Goal: Information Seeking & Learning: Learn about a topic

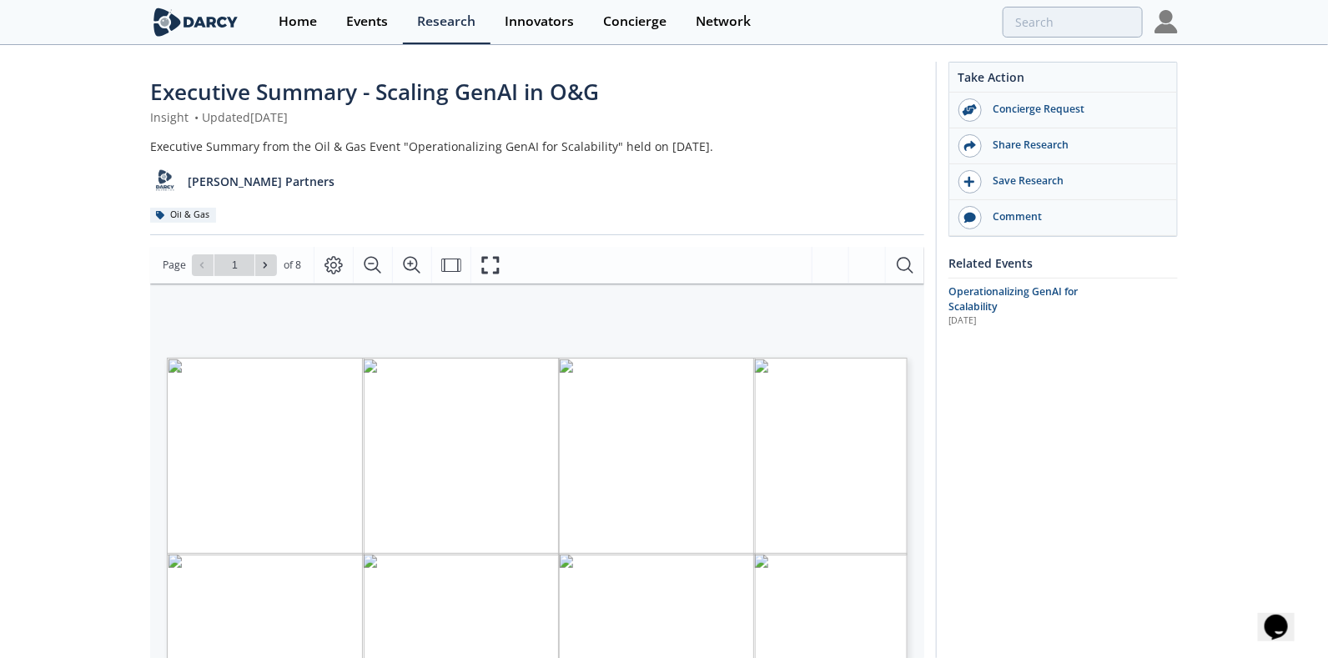
type input "2"
type input "1"
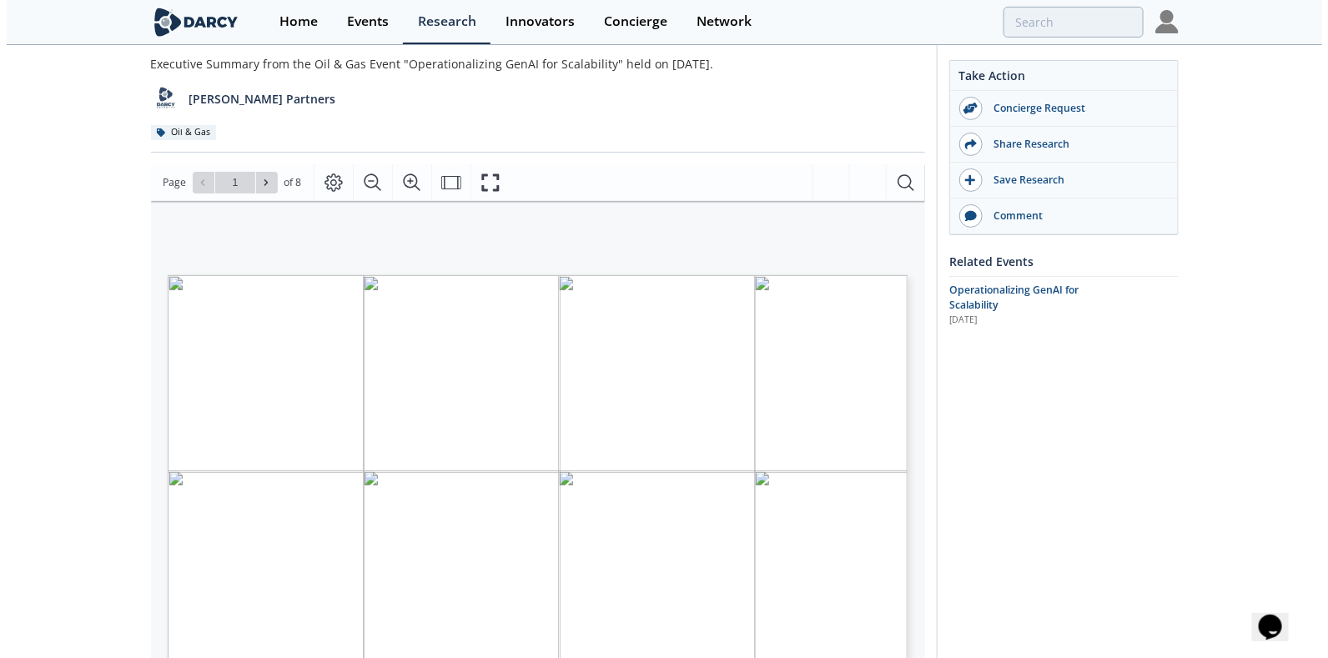
scroll to position [166, 0]
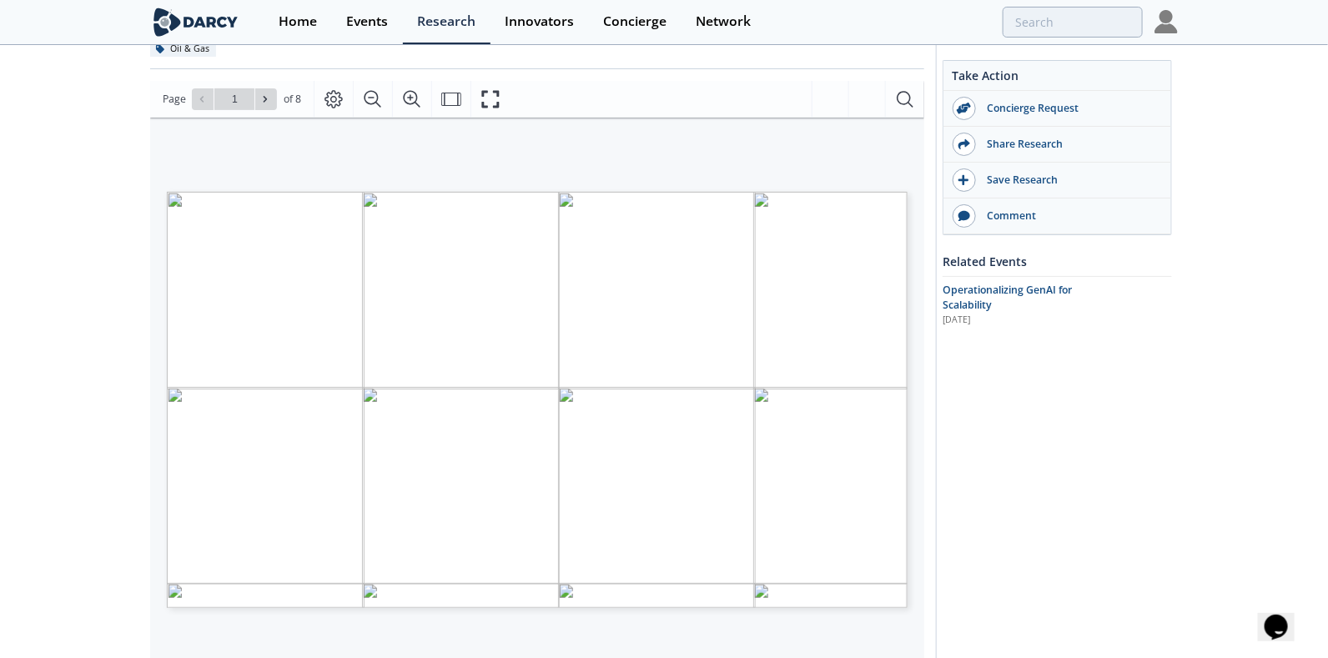
click at [718, 465] on span "Successful scaling pairs SME ownership with thoughtful rollouts," at bounding box center [542, 471] width 370 height 12
click at [853, 313] on span "Implementation" at bounding box center [850, 313] width 68 height 9
click at [858, 281] on span "Event Recording:" at bounding box center [848, 283] width 71 height 8
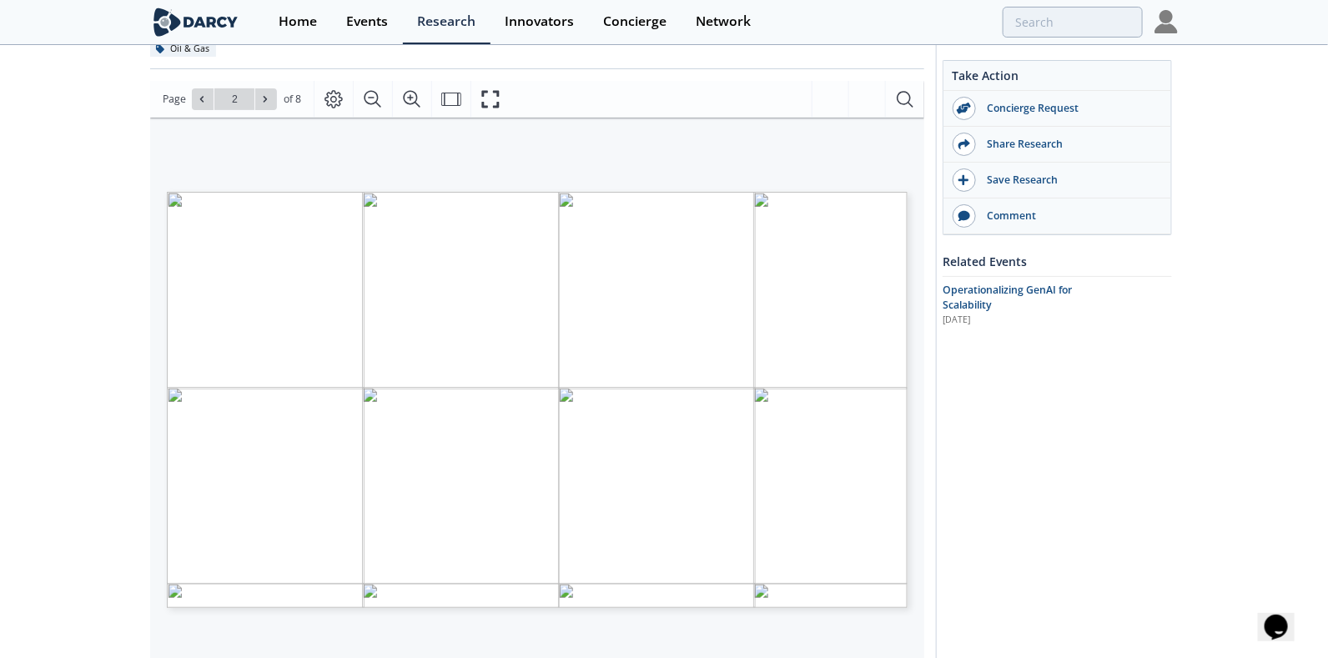
type input "1"
click at [263, 445] on span "Page 1" at bounding box center [863, 638] width 1229 height 609
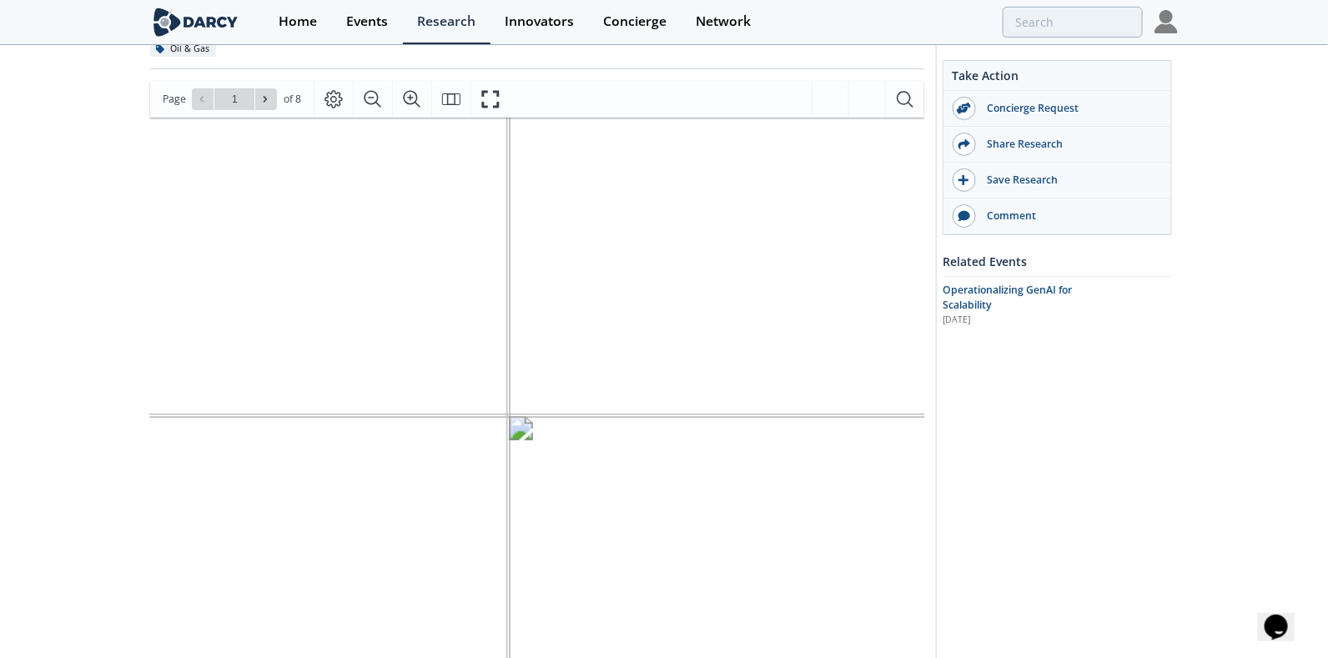
scroll to position [216, 155]
drag, startPoint x: 309, startPoint y: 529, endPoint x: 640, endPoint y: 421, distance: 347.4
drag, startPoint x: 681, startPoint y: 505, endPoint x: 739, endPoint y: 502, distance: 58.4
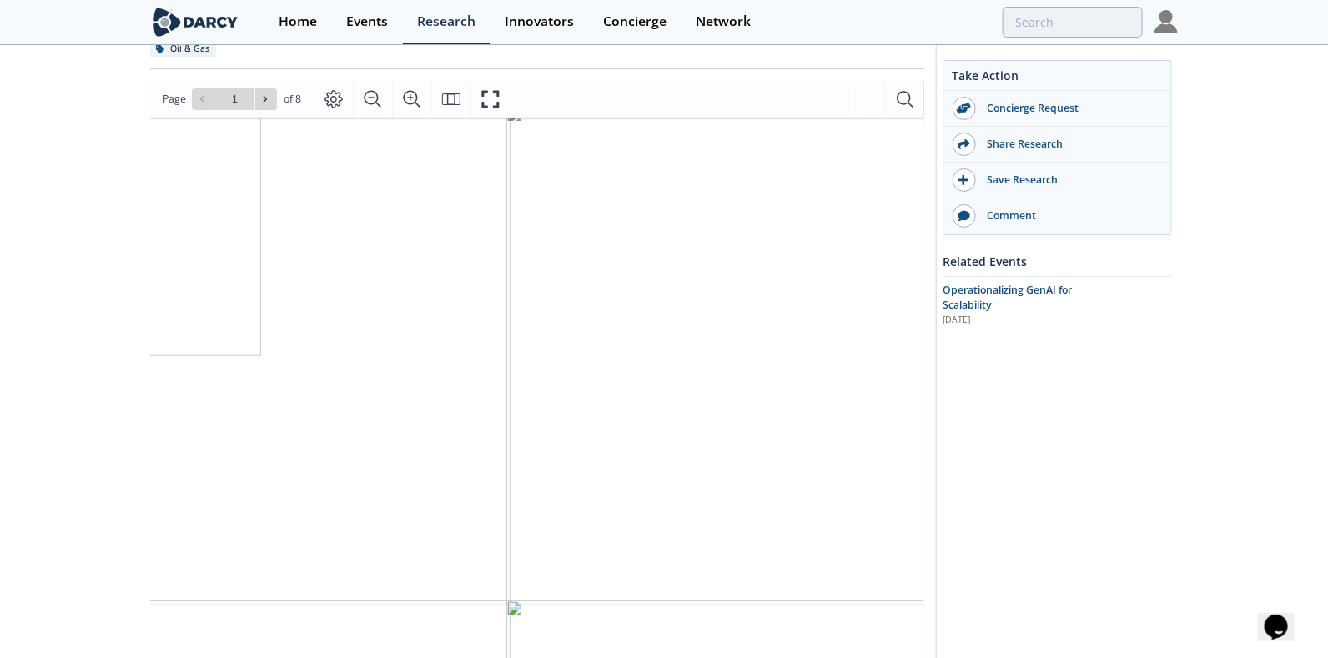
scroll to position [534, 155]
drag, startPoint x: 622, startPoint y: 639, endPoint x: 560, endPoint y: 642, distance: 62.7
drag, startPoint x: 594, startPoint y: 653, endPoint x: 534, endPoint y: 656, distance: 60.1
click at [534, 656] on div "• 76% of operators increased GenAI budgets in 2025, and while momentum might sl…" at bounding box center [956, 146] width 1889 height 1069
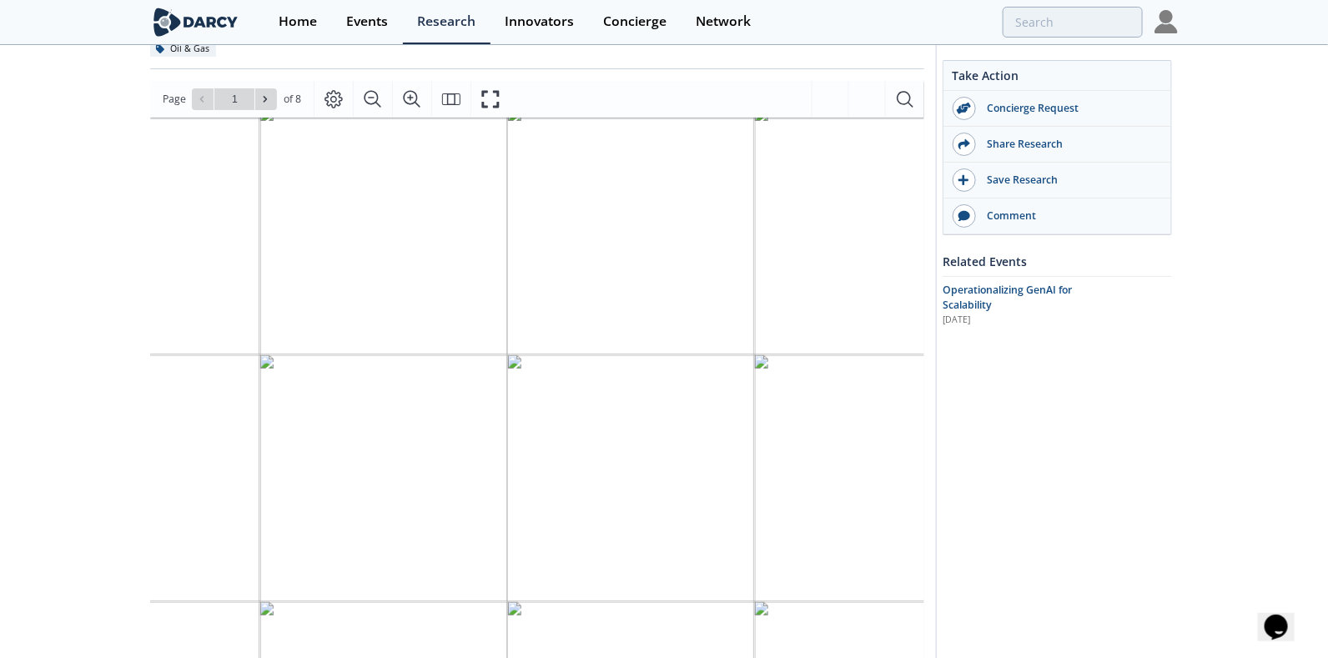
drag, startPoint x: 607, startPoint y: 639, endPoint x: 556, endPoint y: 642, distance: 50.9
drag, startPoint x: 719, startPoint y: 454, endPoint x: 772, endPoint y: 445, distance: 54.2
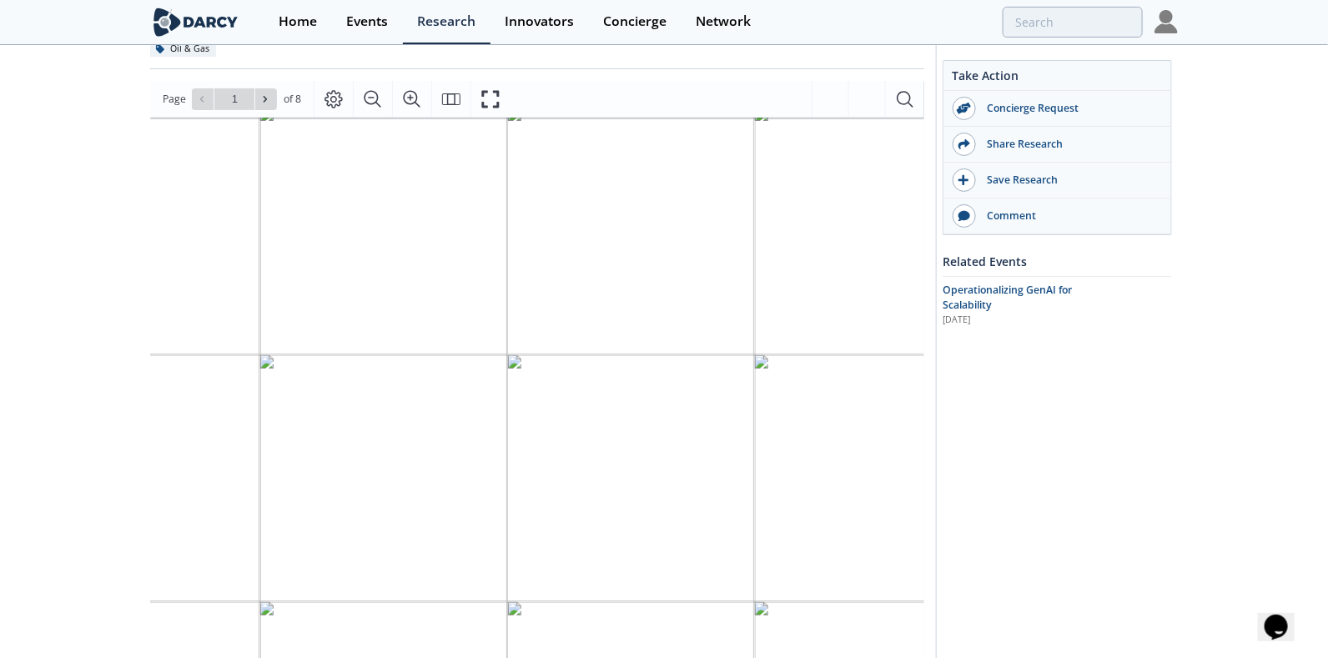
drag, startPoint x: 772, startPoint y: 445, endPoint x: 663, endPoint y: 352, distance: 143.2
click at [663, 352] on span "proving ROI in slices before expanding across basins or BUs" at bounding box center [942, 350] width 899 height 31
drag, startPoint x: 294, startPoint y: 476, endPoint x: 282, endPoint y: 382, distance: 95.0
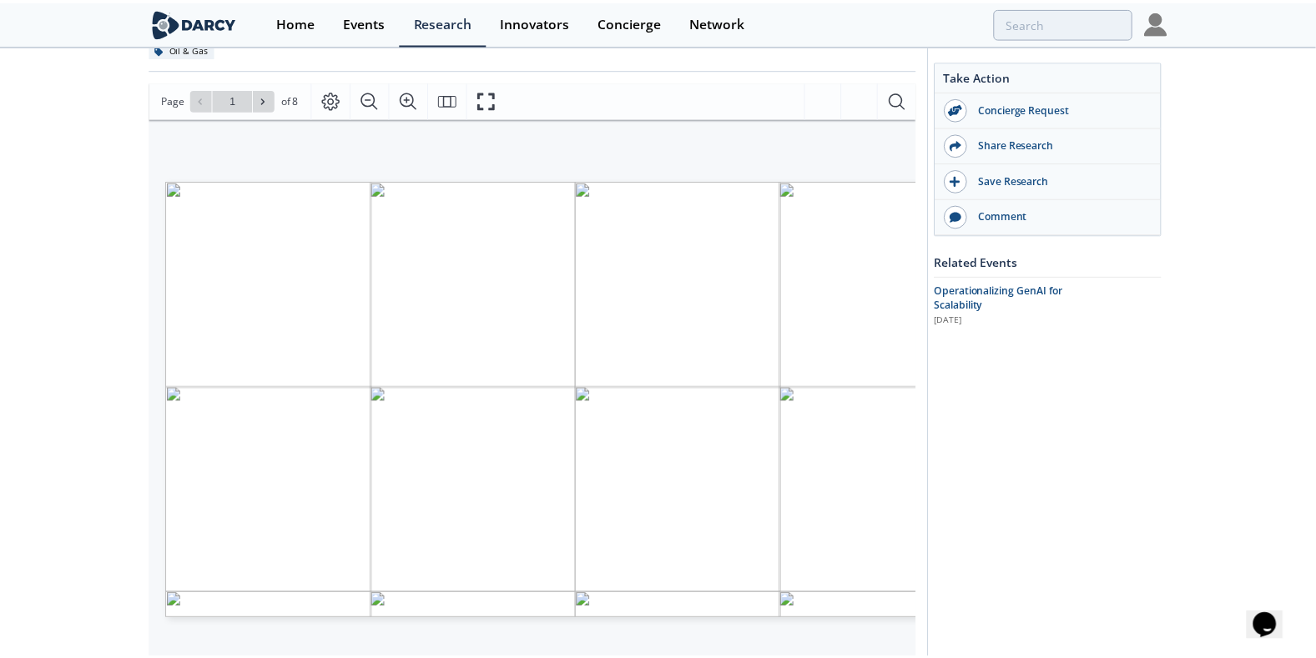
scroll to position [0, 0]
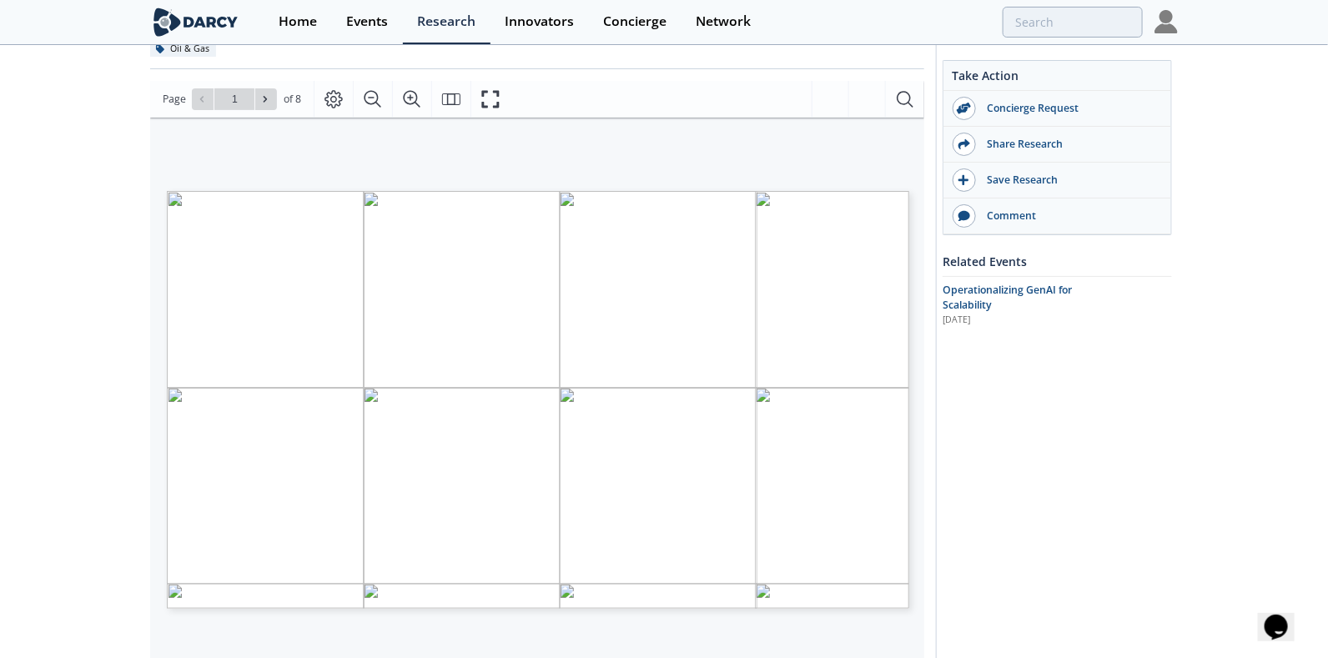
click at [803, 460] on span "I’ve participated in, simply" at bounding box center [814, 459] width 118 height 9
click at [811, 445] on span "This is the best GenAI event" at bounding box center [822, 449] width 130 height 8
click at [264, 96] on icon at bounding box center [265, 99] width 3 height 6
click at [264, 99] on icon at bounding box center [265, 99] width 3 height 6
click at [270, 100] on span at bounding box center [266, 99] width 12 height 12
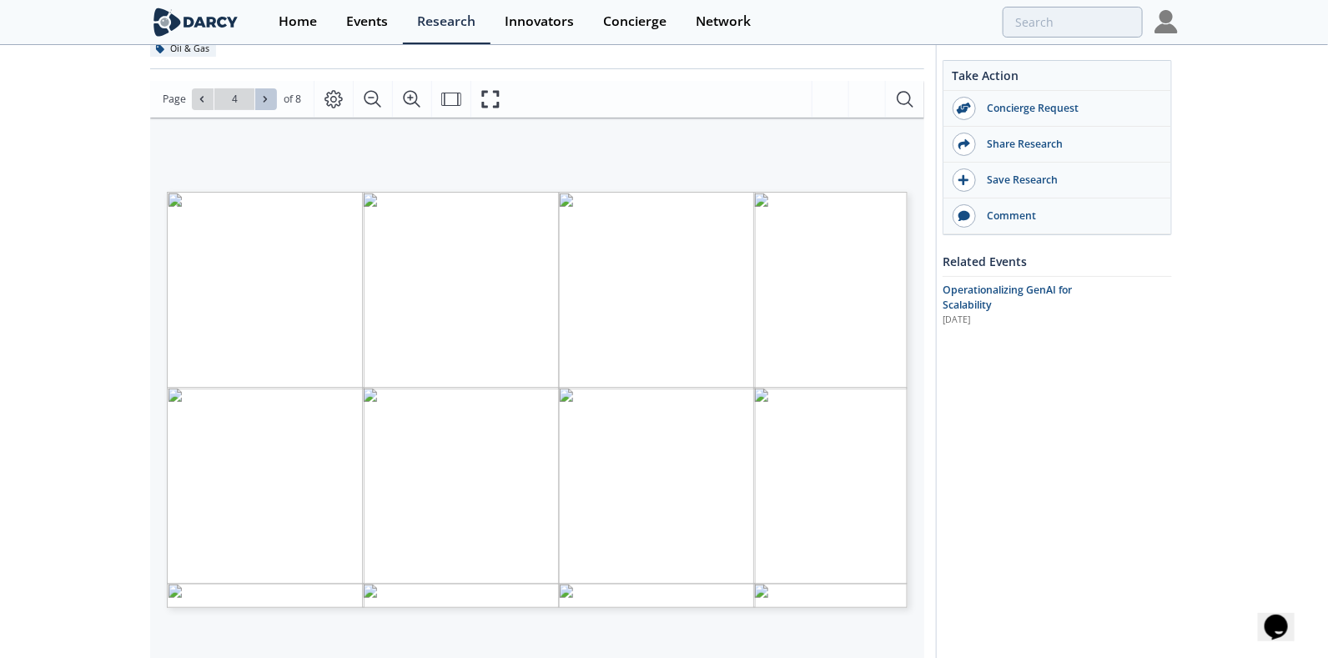
click at [272, 97] on button at bounding box center [266, 99] width 22 height 22
click at [200, 101] on icon at bounding box center [202, 99] width 10 height 10
click at [268, 97] on icon at bounding box center [265, 99] width 10 height 10
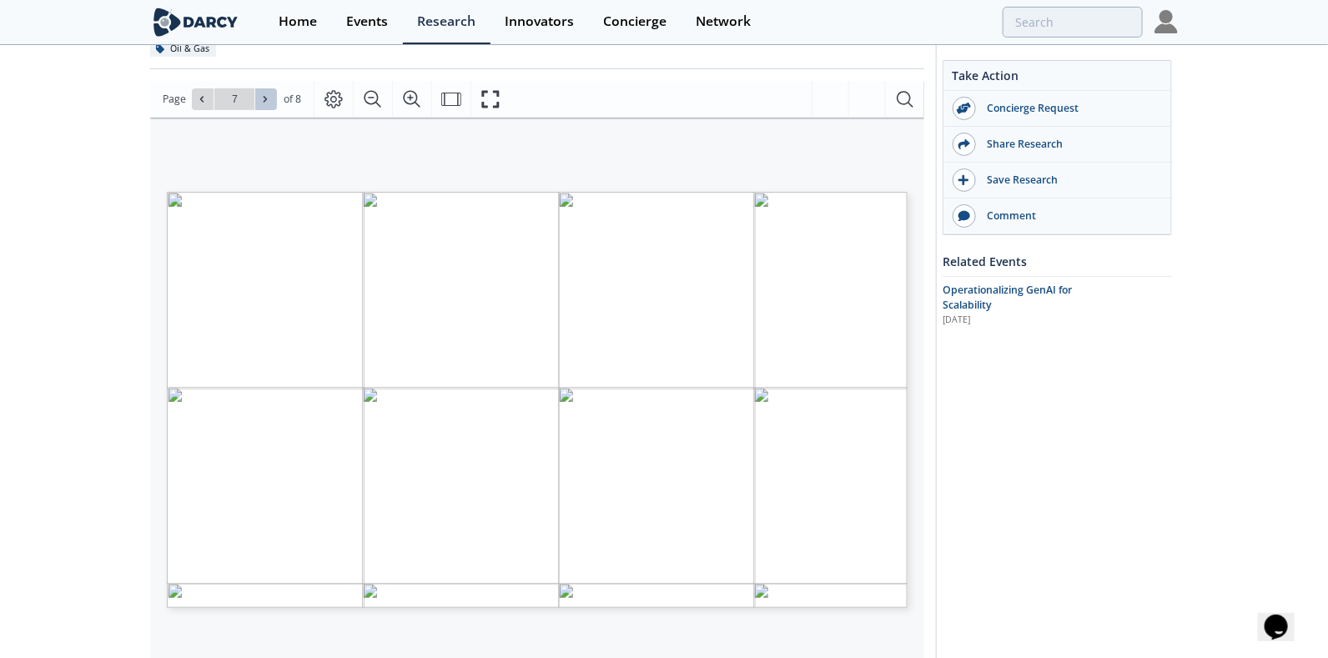
click at [268, 97] on icon at bounding box center [265, 99] width 10 height 10
click at [198, 94] on icon at bounding box center [202, 99] width 10 height 10
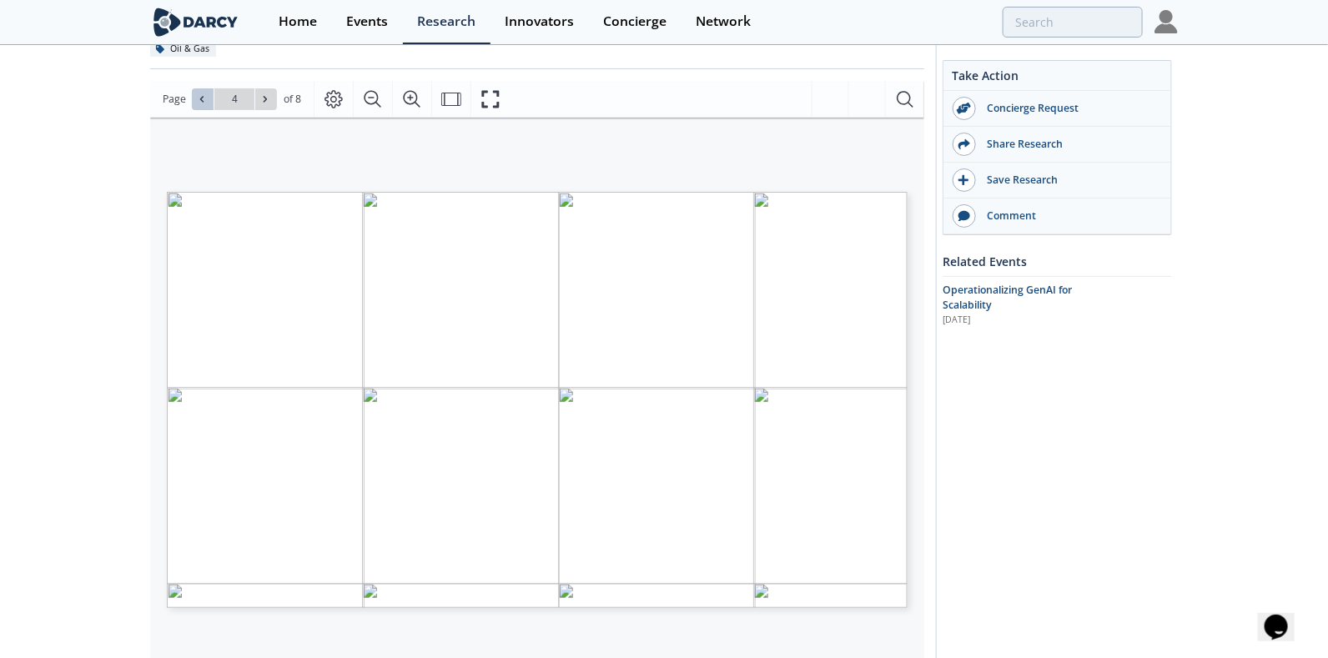
click at [198, 94] on icon at bounding box center [202, 99] width 10 height 10
click at [198, 93] on div "Go to Page 1" at bounding box center [234, 99] width 85 height 22
click at [264, 95] on icon at bounding box center [265, 99] width 10 height 10
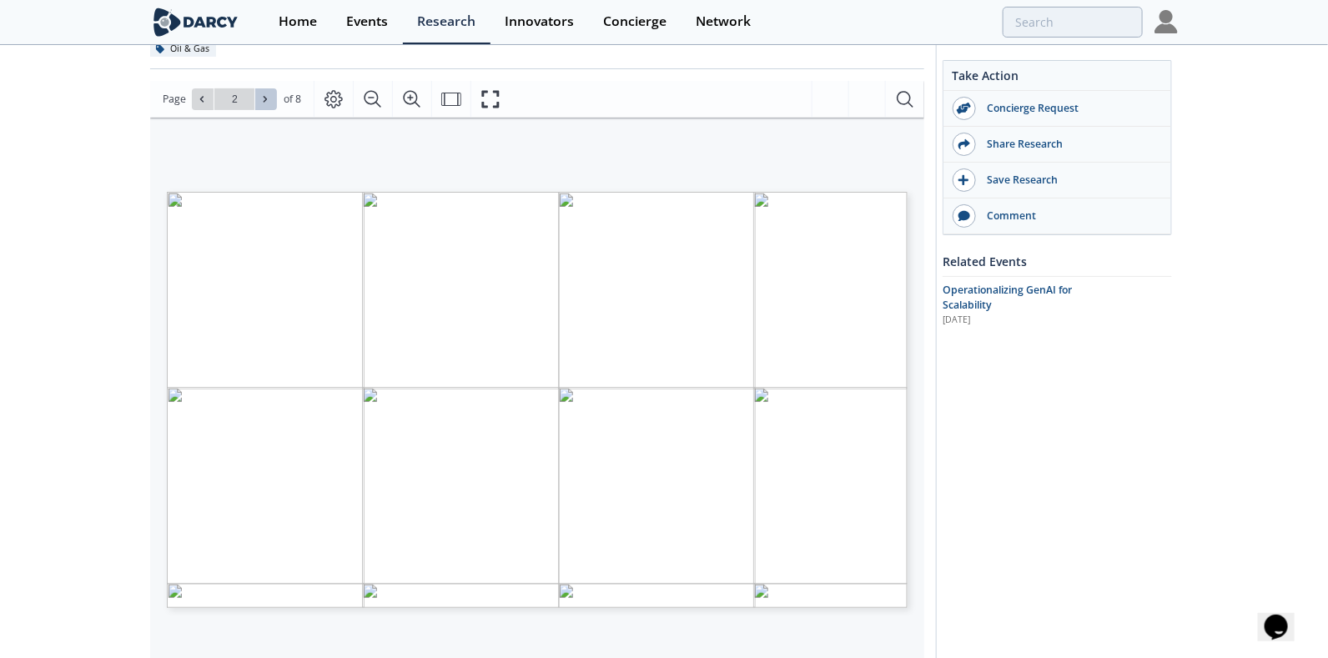
click at [263, 94] on icon at bounding box center [265, 99] width 10 height 10
click at [201, 100] on icon at bounding box center [201, 99] width 3 height 6
type input "3"
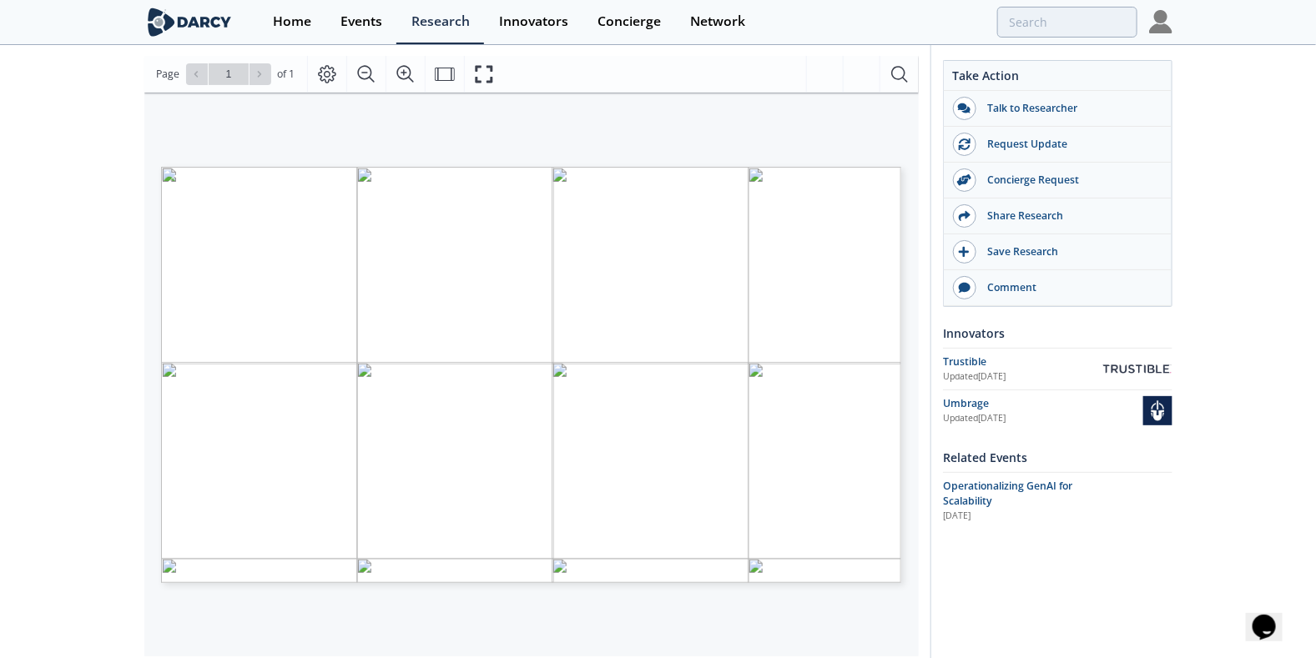
scroll to position [202, 0]
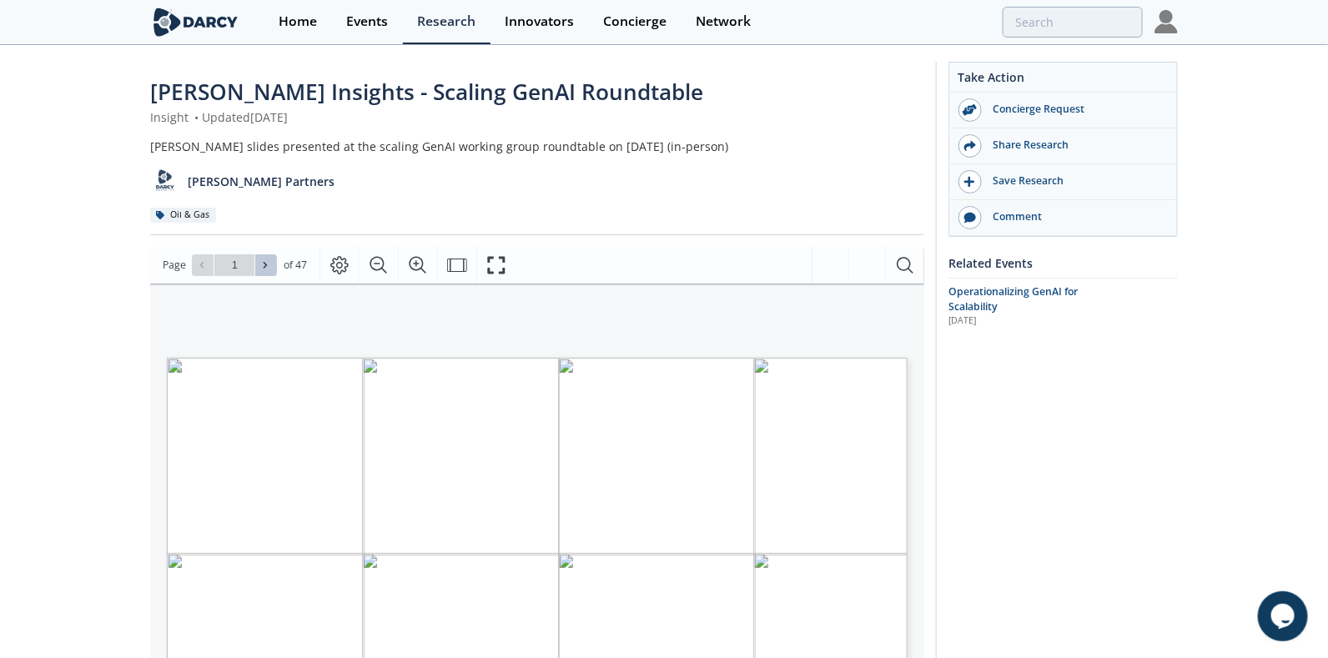
click at [262, 255] on button at bounding box center [266, 265] width 22 height 22
type input "2"
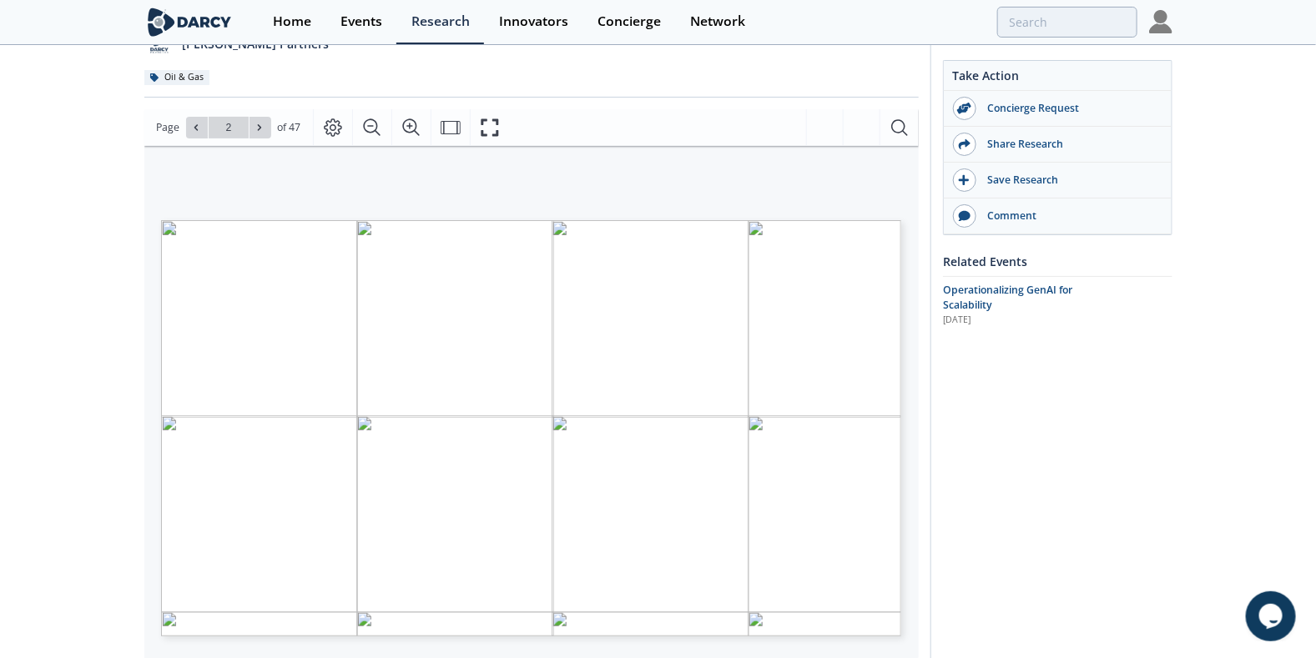
scroll to position [83, 0]
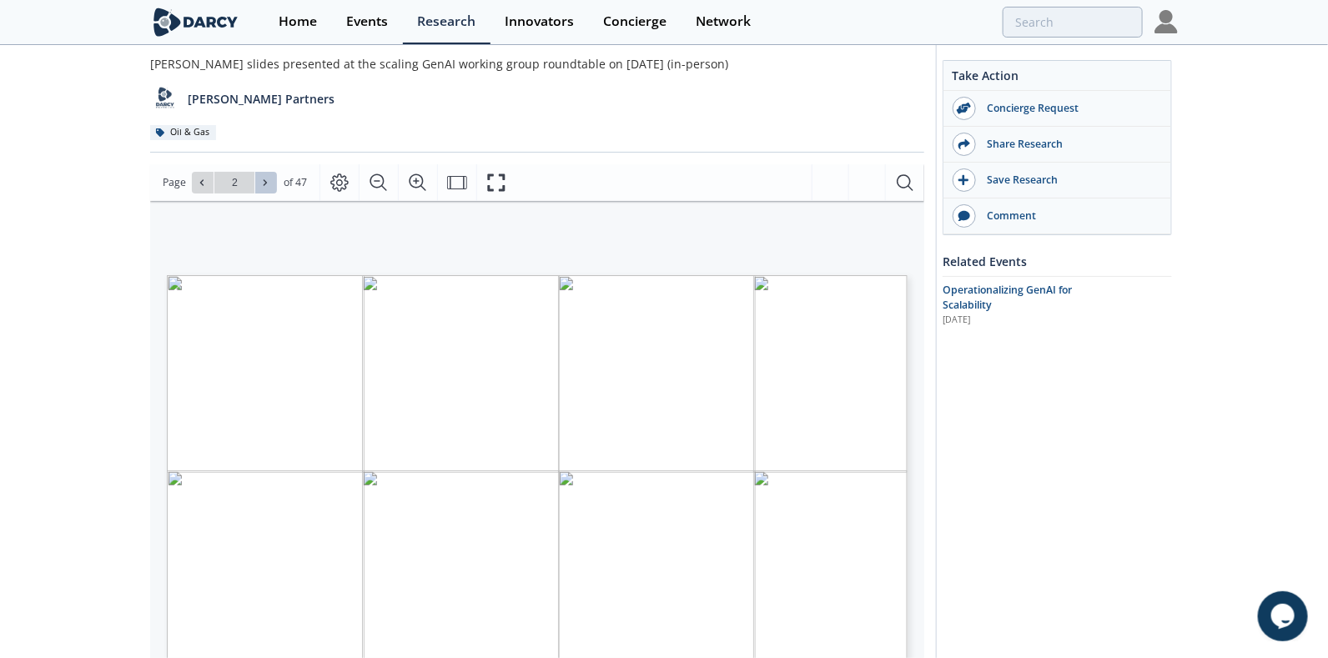
click at [272, 187] on button at bounding box center [266, 183] width 22 height 22
type input "3"
click at [272, 187] on button at bounding box center [266, 183] width 22 height 22
type input "4"
click at [272, 187] on button at bounding box center [266, 183] width 22 height 22
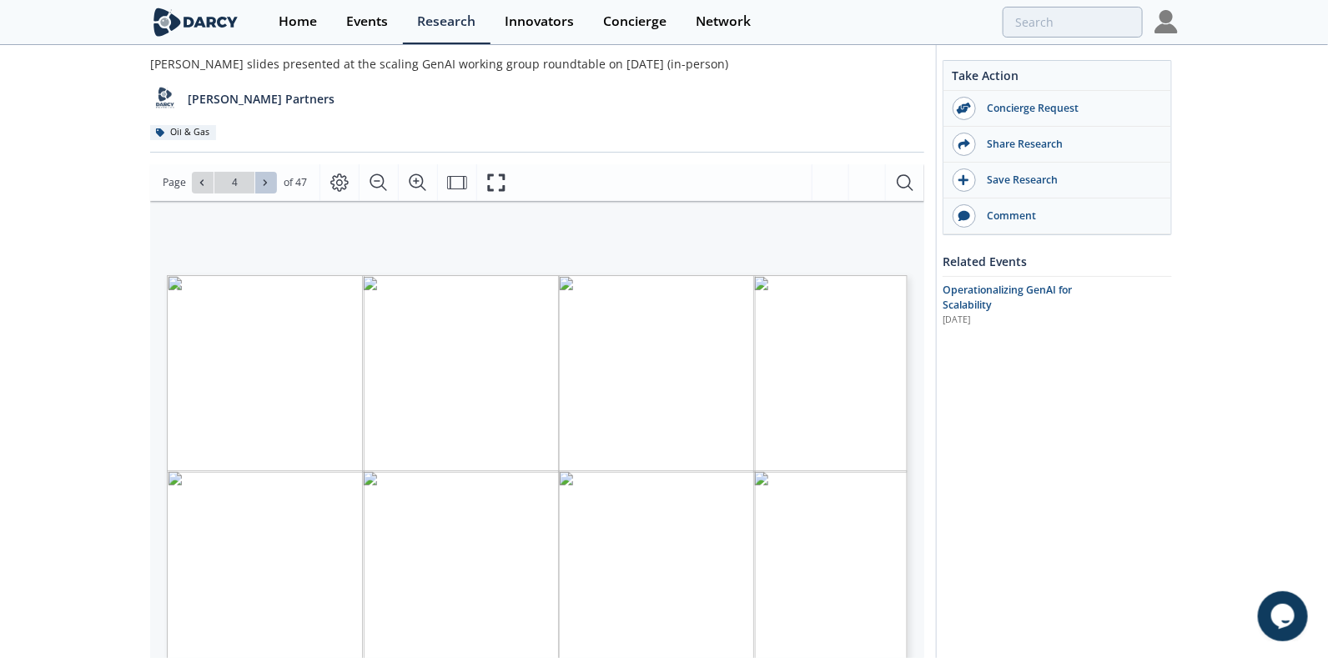
type input "5"
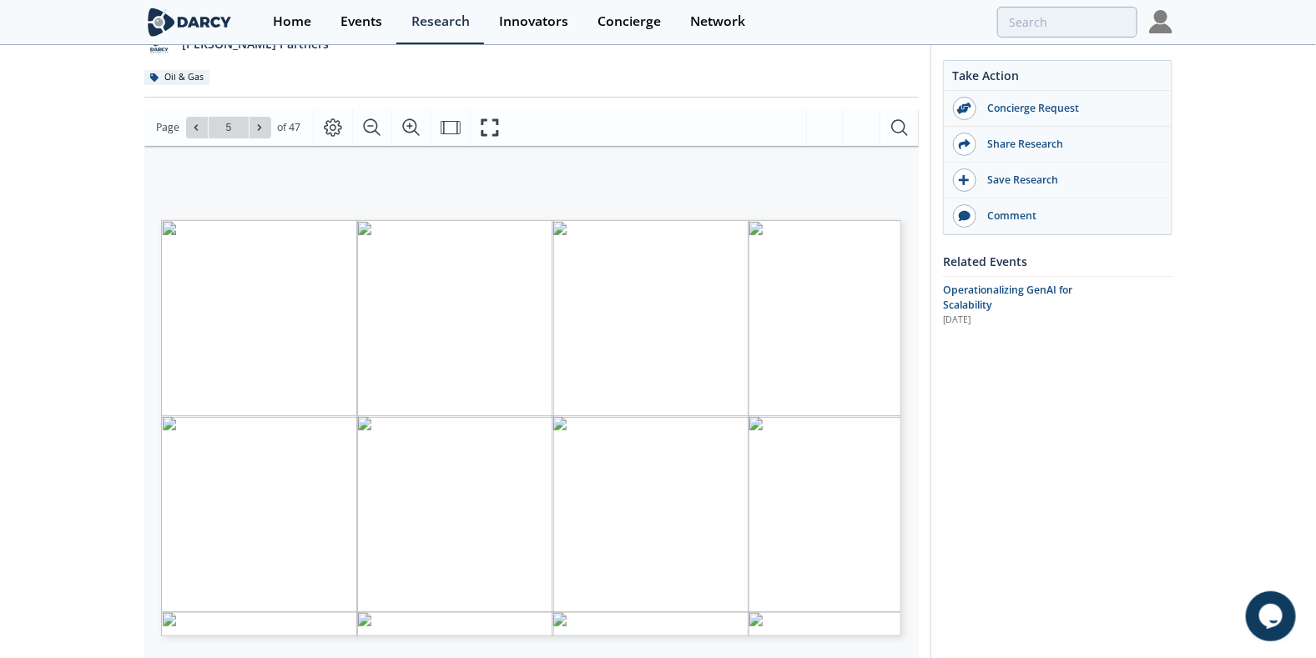
scroll to position [166, 0]
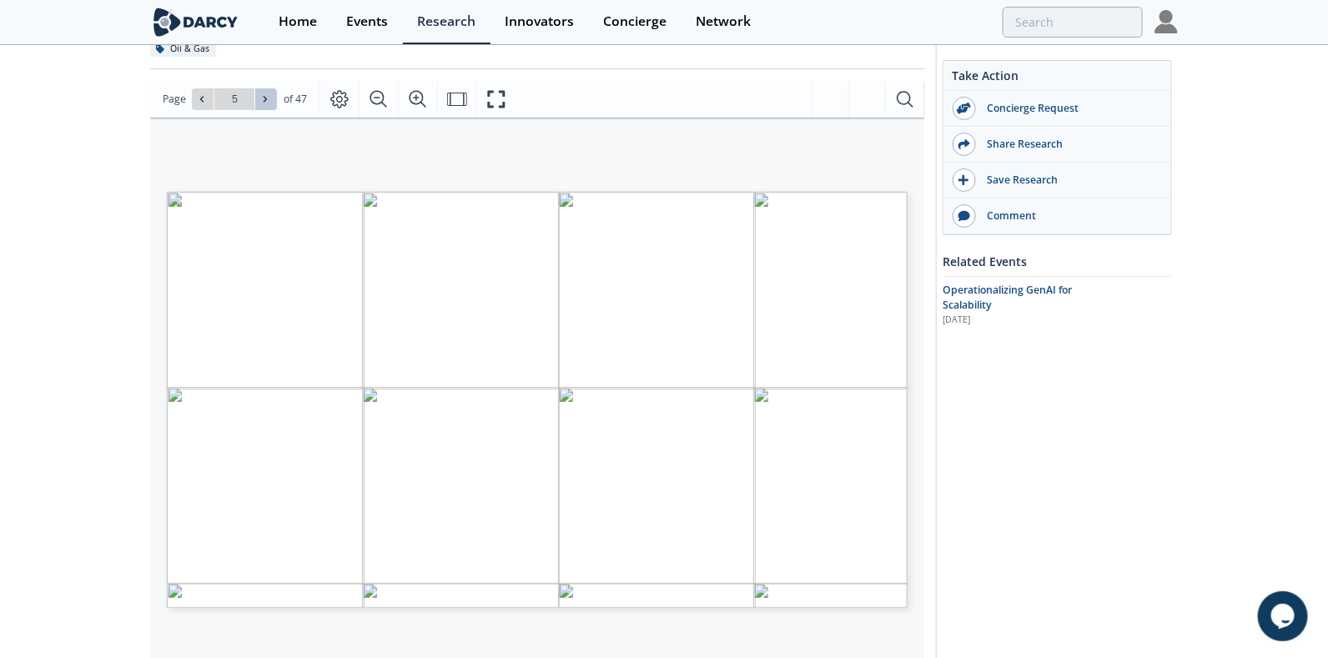
click at [260, 100] on icon at bounding box center [265, 99] width 10 height 10
type input "6"
click at [260, 100] on icon at bounding box center [265, 99] width 10 height 10
type input "7"
click at [260, 100] on icon at bounding box center [265, 99] width 10 height 10
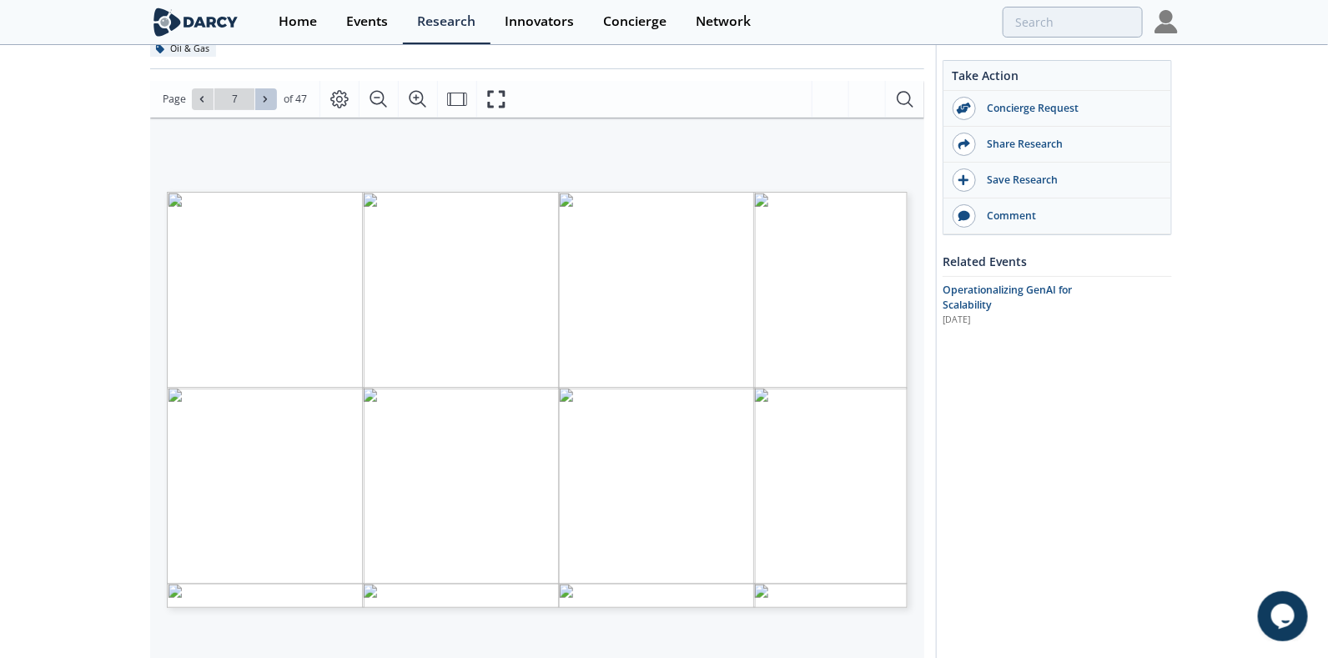
type input "8"
click at [260, 100] on icon at bounding box center [265, 99] width 10 height 10
type input "9"
click at [260, 100] on icon at bounding box center [265, 99] width 10 height 10
type input "10"
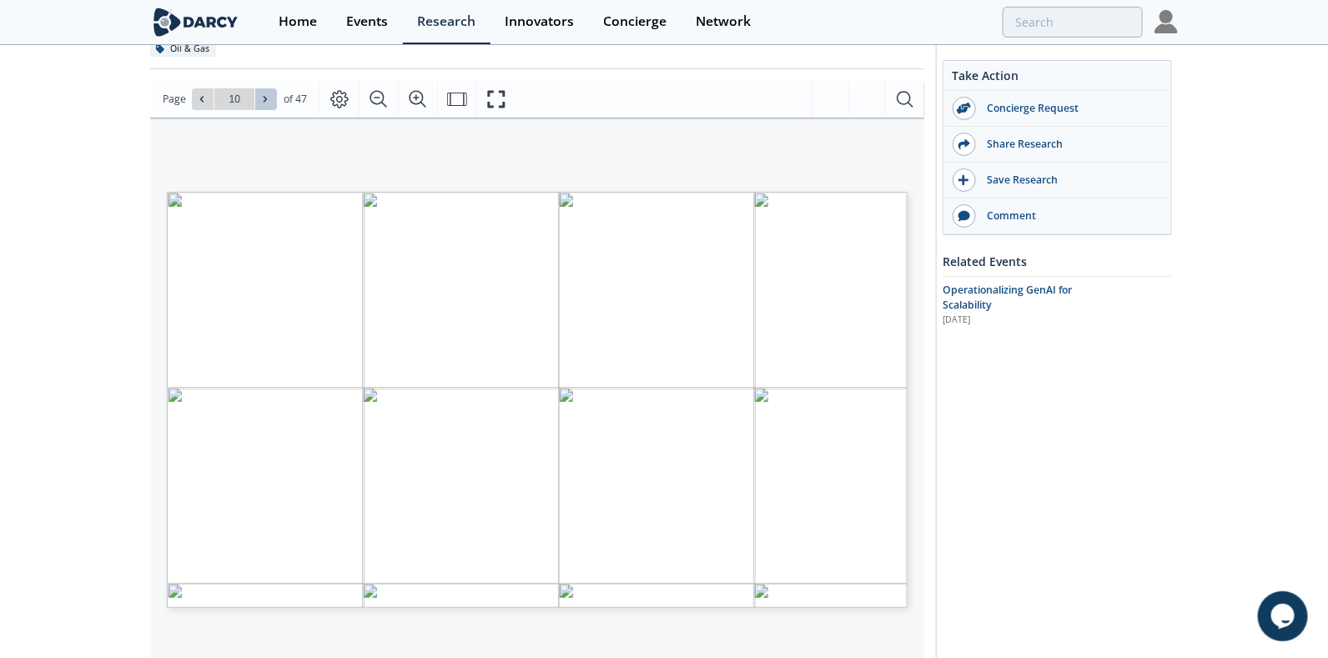
click at [260, 100] on icon at bounding box center [265, 99] width 10 height 10
type input "11"
click at [260, 100] on icon at bounding box center [265, 99] width 10 height 10
type input "13"
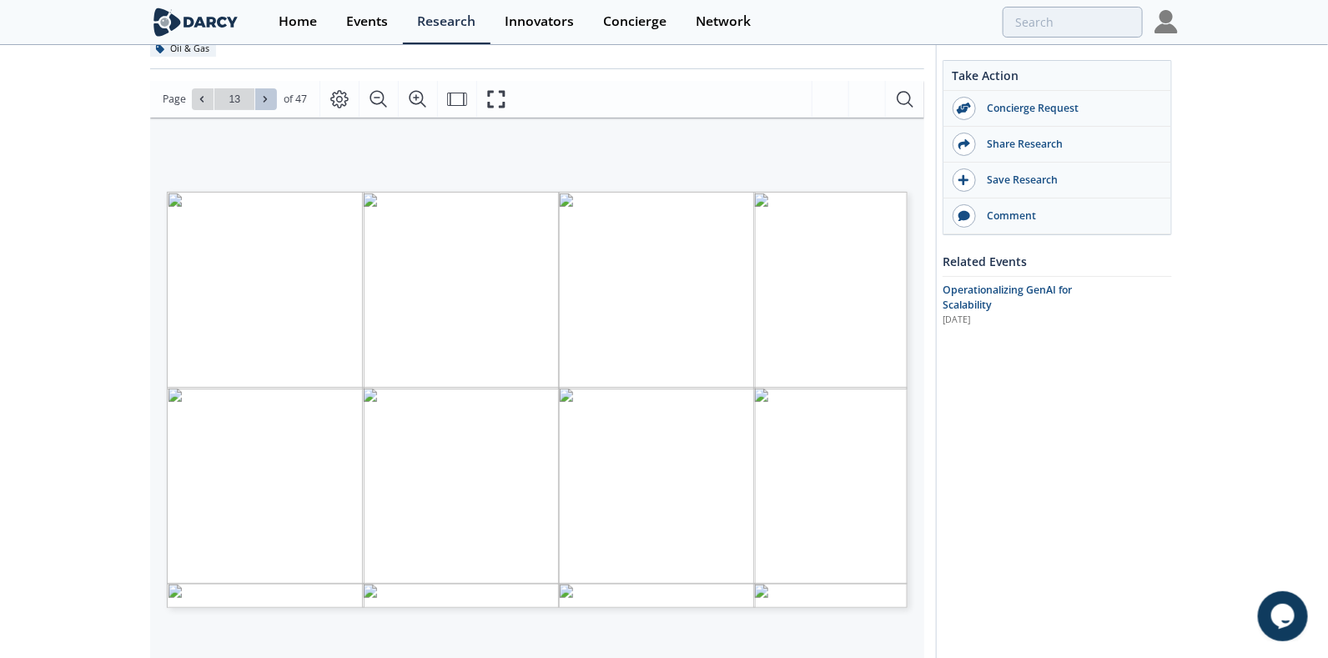
click at [260, 100] on icon at bounding box center [265, 99] width 10 height 10
type input "14"
click at [260, 100] on icon at bounding box center [265, 99] width 10 height 10
type input "15"
click at [260, 100] on icon at bounding box center [265, 99] width 10 height 10
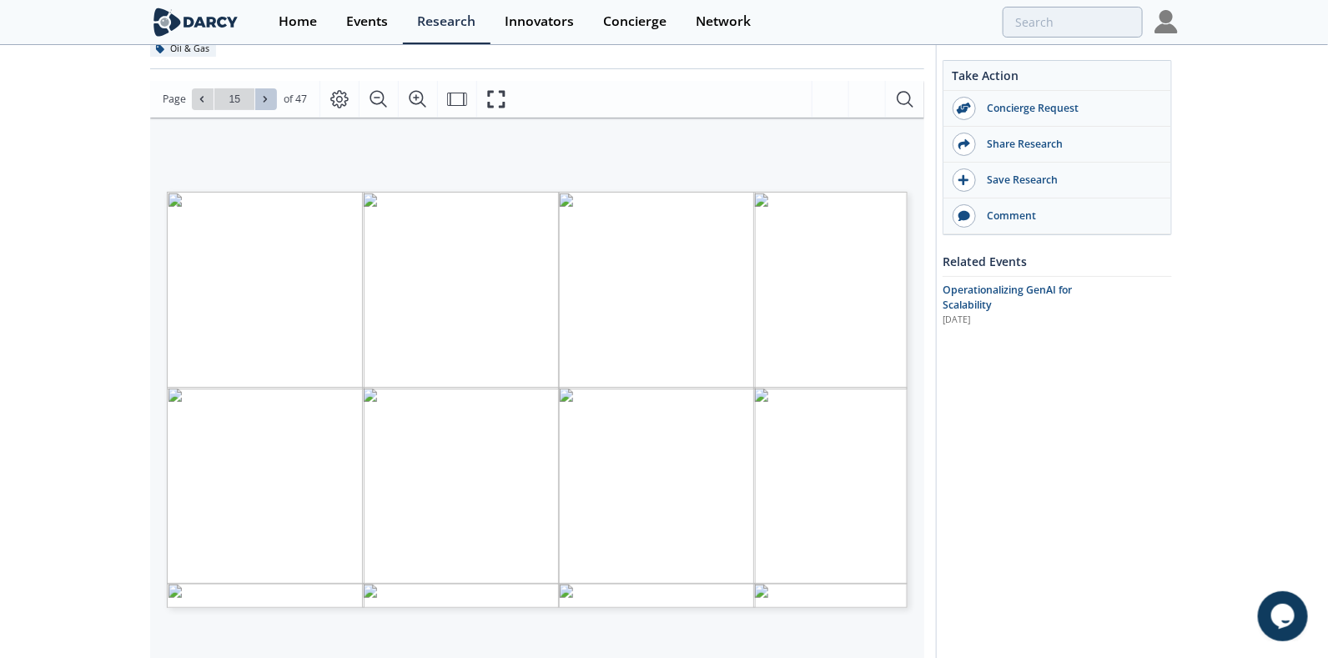
type input "16"
click at [260, 100] on icon at bounding box center [265, 99] width 10 height 10
type input "17"
click at [260, 100] on icon at bounding box center [265, 99] width 10 height 10
type input "18"
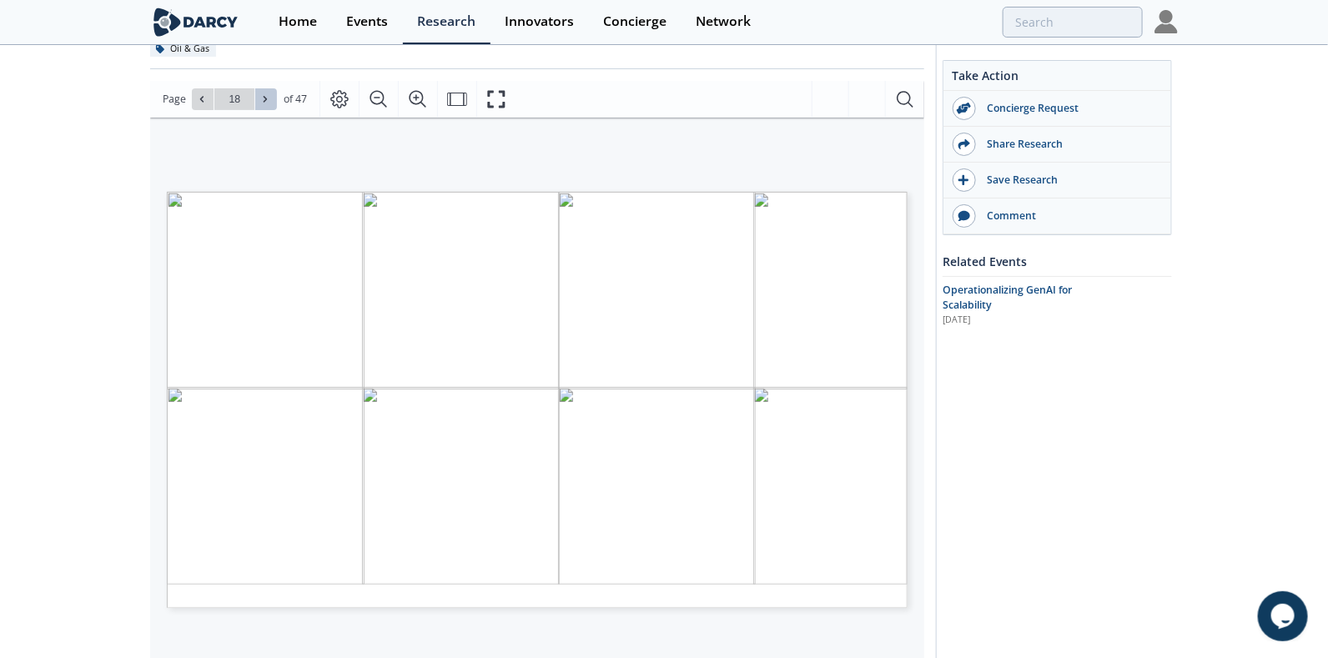
click at [260, 100] on icon at bounding box center [265, 99] width 10 height 10
type input "19"
click at [260, 100] on icon at bounding box center [265, 99] width 10 height 10
type input "20"
click at [260, 100] on icon at bounding box center [265, 99] width 10 height 10
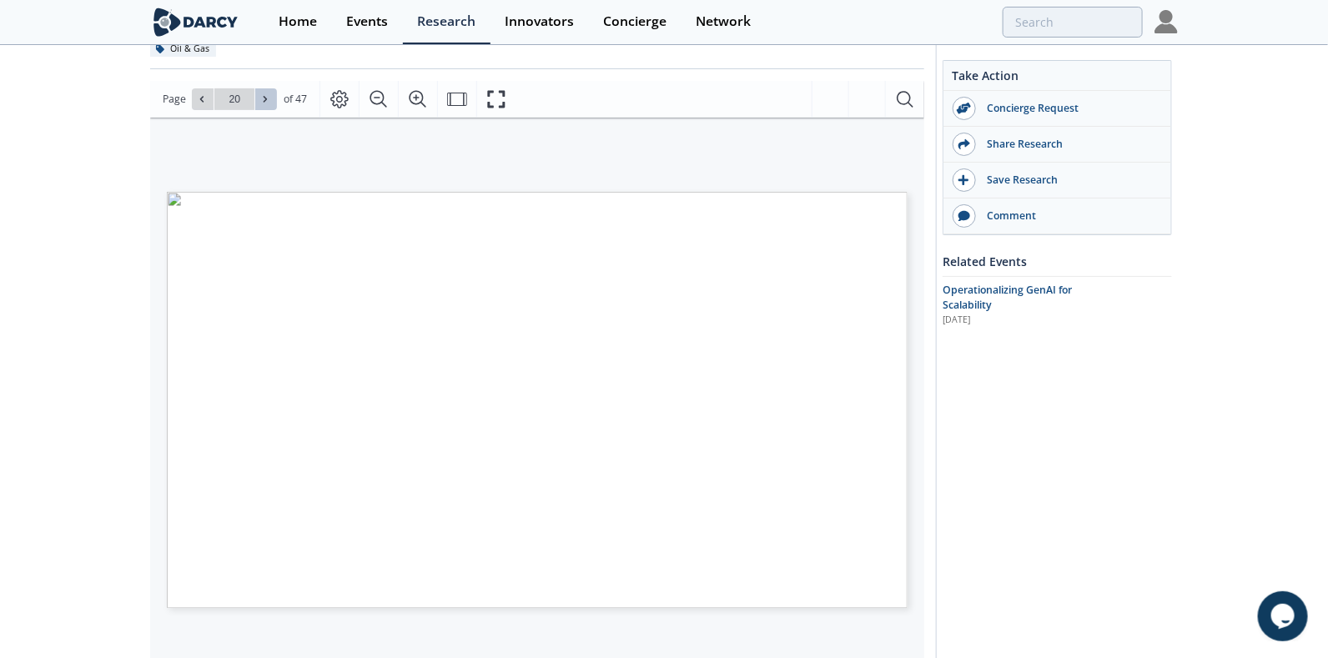
type input "21"
click at [260, 100] on icon at bounding box center [265, 99] width 10 height 10
type input "22"
click at [260, 100] on icon at bounding box center [265, 99] width 10 height 10
type input "23"
